Goal: Information Seeking & Learning: Understand process/instructions

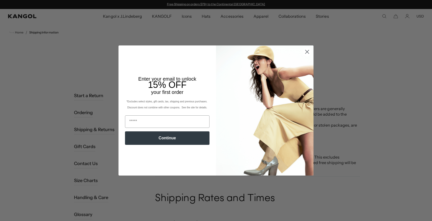
click at [307, 52] on icon "Close dialog" at bounding box center [308, 52] width 4 height 4
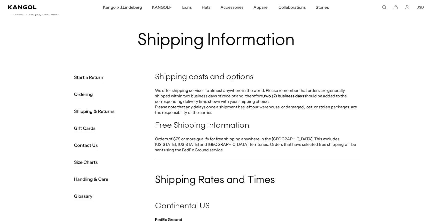
scroll to position [0, 103]
click at [110, 110] on link "Shipping & Returns" at bounding box center [94, 112] width 41 height 10
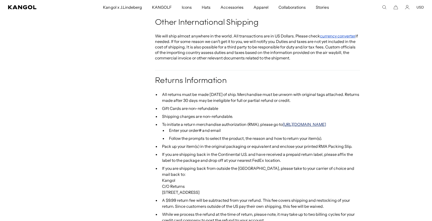
scroll to position [0, 103]
click at [287, 122] on link "[URL][DOMAIN_NAME]" at bounding box center [305, 124] width 44 height 5
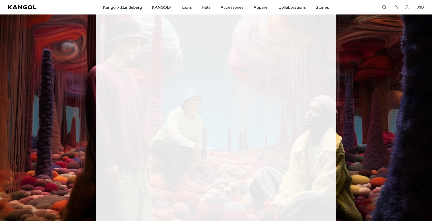
scroll to position [0, 103]
